Goal: Task Accomplishment & Management: Use online tool/utility

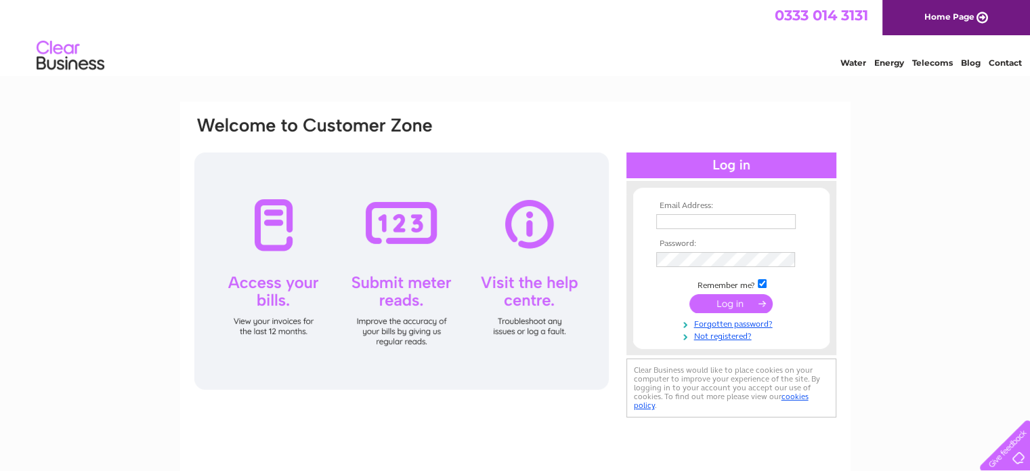
type input "kothelgroup@outlook.com"
click at [721, 301] on input "submit" at bounding box center [731, 303] width 83 height 19
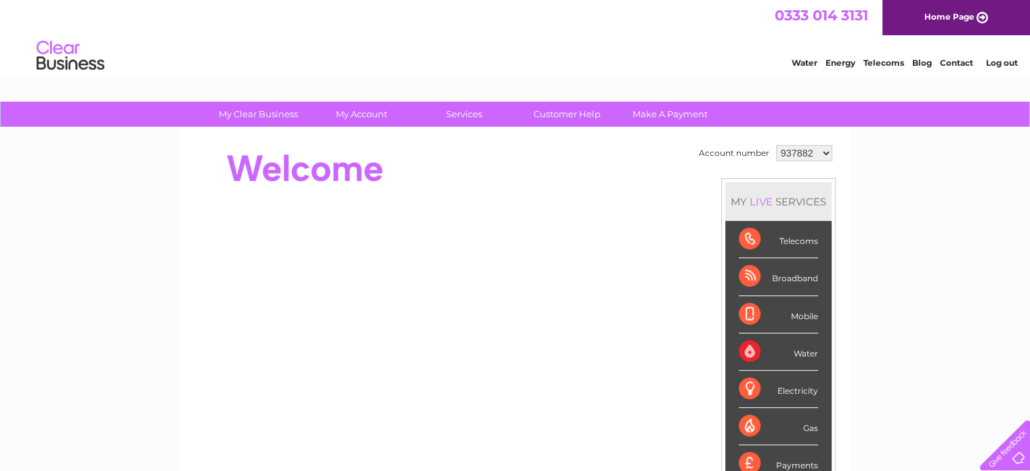
click at [803, 144] on td "937882 1111889" at bounding box center [804, 153] width 63 height 23
click at [803, 148] on select "937882 1111889" at bounding box center [804, 153] width 56 height 16
select select "1111889"
click at [776, 145] on select "937882 1111889" at bounding box center [804, 153] width 56 height 16
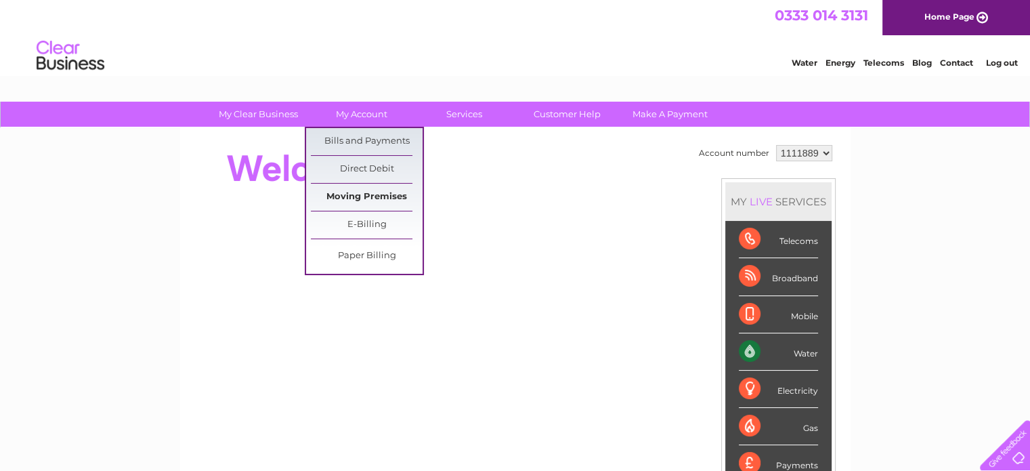
click at [354, 195] on link "Moving Premises" at bounding box center [367, 197] width 112 height 27
